Goal: Find specific page/section: Find specific page/section

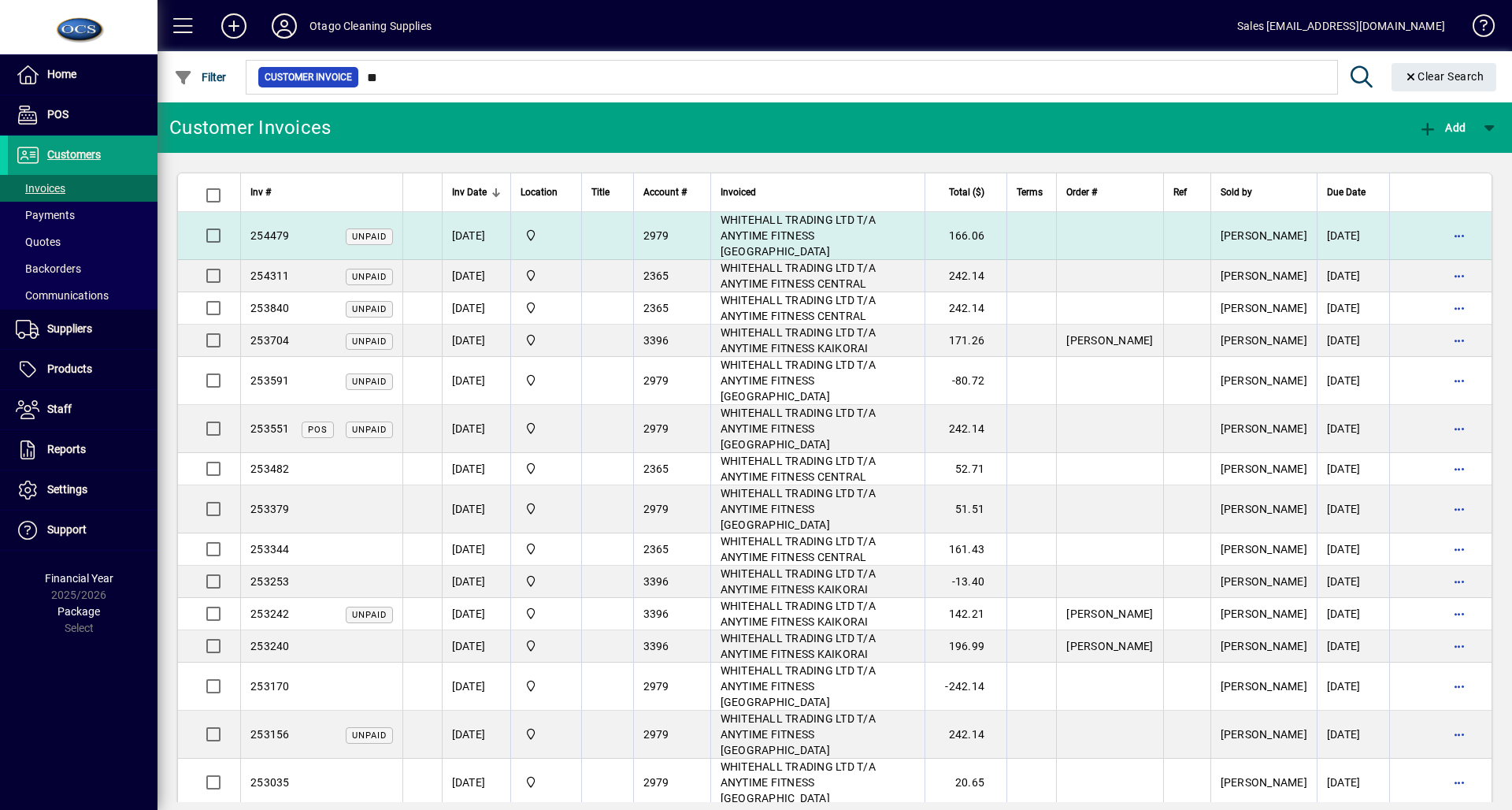
type input "*"
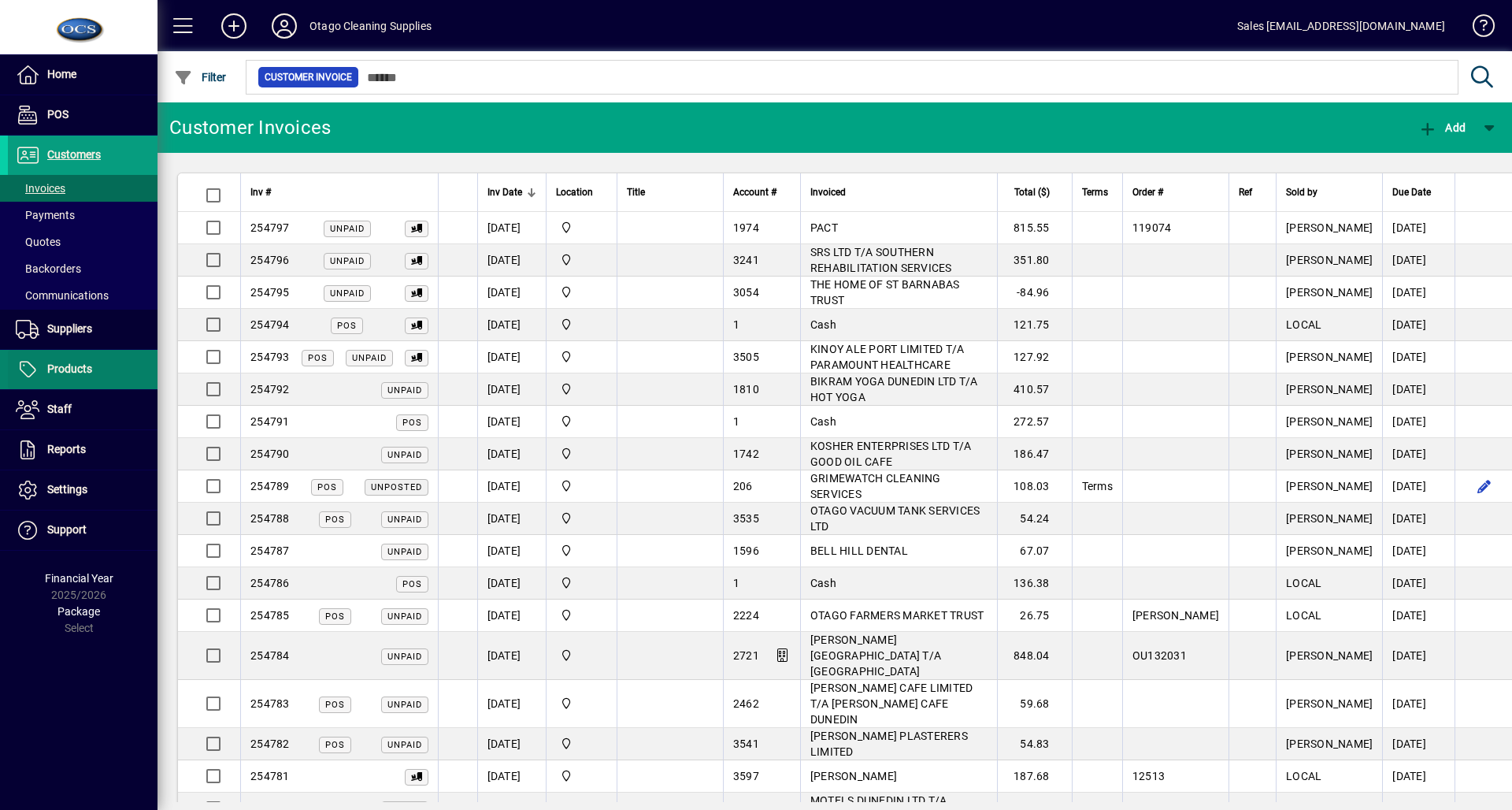
click at [92, 365] on span at bounding box center [82, 369] width 149 height 38
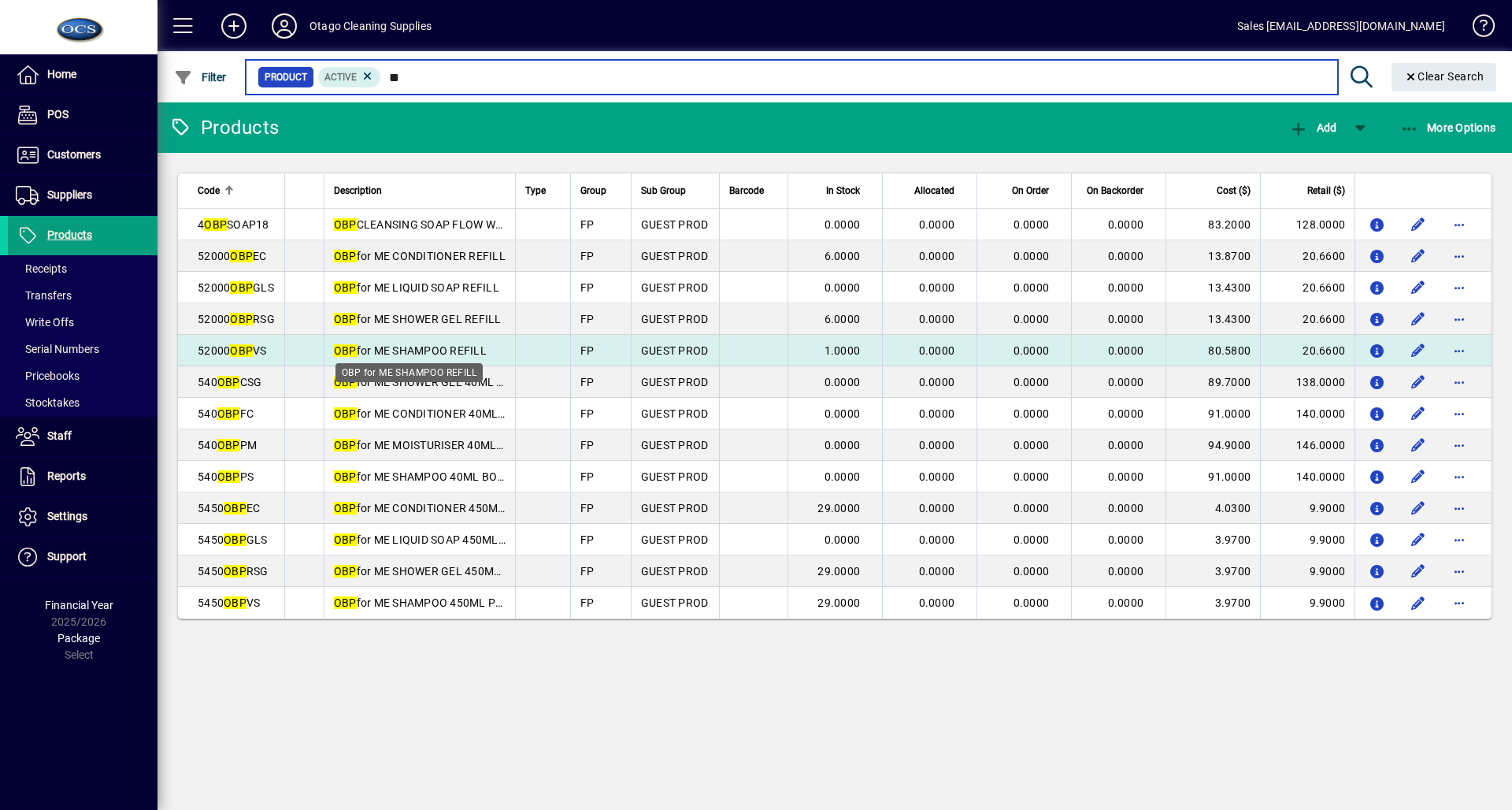
type input "*"
